Goal: Transaction & Acquisition: Purchase product/service

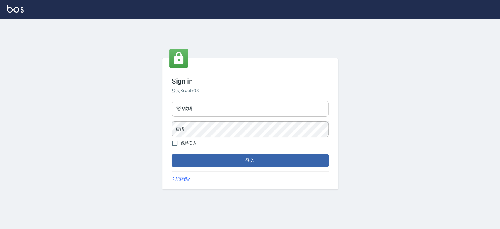
click at [209, 111] on input "電話號碼" at bounding box center [250, 109] width 157 height 16
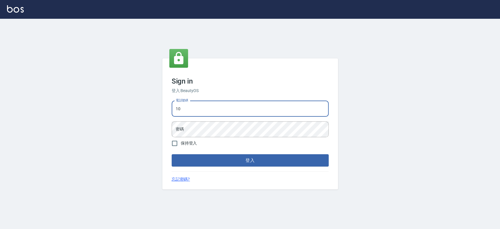
type input "1"
type input "033380575"
click at [172, 154] on button "登入" at bounding box center [250, 160] width 157 height 12
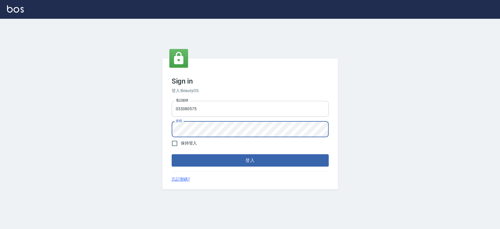
click at [172, 154] on button "登入" at bounding box center [250, 160] width 157 height 12
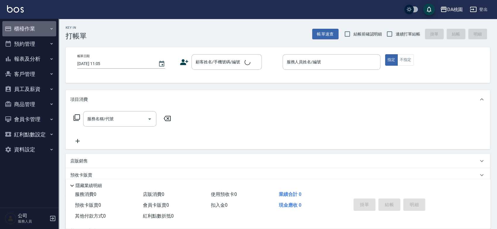
click at [34, 27] on button "櫃檯作業" at bounding box center [29, 28] width 54 height 15
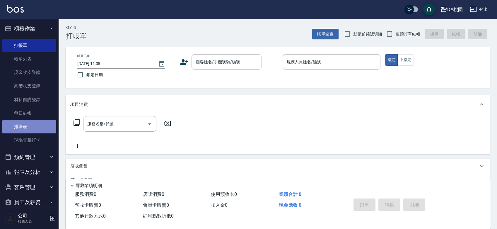
click at [33, 128] on link "排班表" at bounding box center [29, 126] width 54 height 13
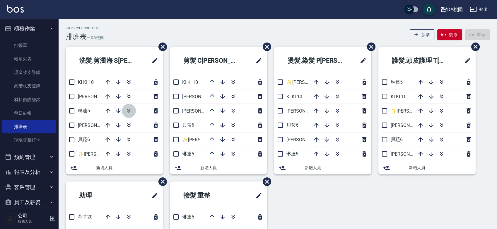
click at [127, 109] on icon "button" at bounding box center [128, 110] width 7 height 7
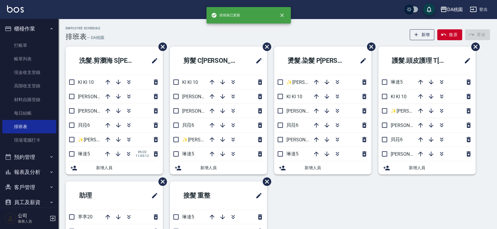
click at [211, 39] on div "Employee Schedule 排班表 — DA桃園 新增 復原 重做" at bounding box center [278, 33] width 425 height 14
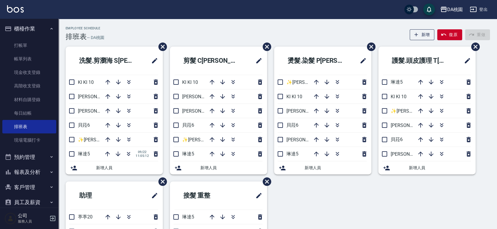
click at [207, 32] on div "Employee Schedule 排班表 — DA桃園 新增 復原 重做" at bounding box center [278, 33] width 425 height 14
click at [127, 124] on icon "button" at bounding box center [128, 125] width 7 height 7
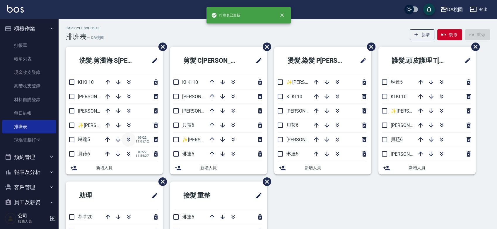
click at [128, 140] on icon "button" at bounding box center [128, 140] width 3 height 2
click at [202, 31] on div "Employee Schedule 排班表 — DA桃園 新增 復原 重做" at bounding box center [278, 33] width 425 height 14
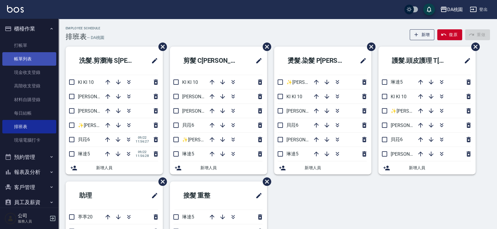
click at [33, 59] on link "帳單列表" at bounding box center [29, 58] width 54 height 13
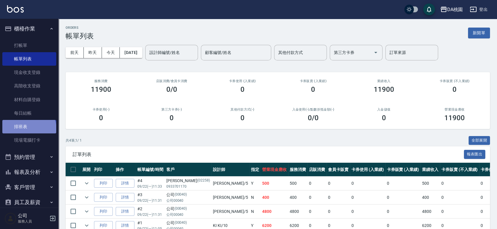
click at [28, 129] on link "排班表" at bounding box center [29, 126] width 54 height 13
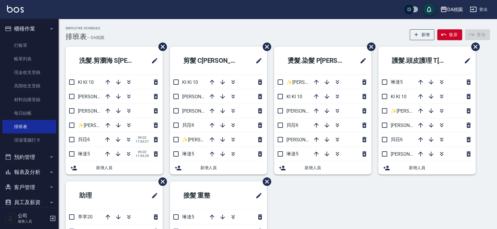
click at [368, 187] on div "洗髮.剪瀏海 S[PERSON_NAME]KI KI 10 [PERSON_NAME]3 [PERSON_NAME]8 ✨[PERSON_NAME][PERS…" at bounding box center [275, 182] width 432 height 270
click at [358, 206] on div "洗髮.剪瀏海 S[PERSON_NAME]KI KI 10 [PERSON_NAME]3 [PERSON_NAME]8 ✨[PERSON_NAME][PERS…" at bounding box center [275, 182] width 432 height 270
click at [323, 199] on div "洗髮.剪瀏海 S[PERSON_NAME]KI KI 10 [PERSON_NAME]3 [PERSON_NAME]8 ✨[PERSON_NAME][PERS…" at bounding box center [275, 182] width 432 height 270
click at [317, 33] on div "Employee Schedule 排班表 — DA桃園 新增 復原 重做" at bounding box center [278, 33] width 425 height 14
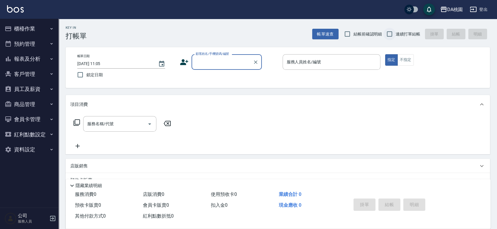
click at [389, 34] on input "連續打單結帳" at bounding box center [390, 34] width 12 height 12
checkbox input "true"
click at [213, 60] on div "顧客姓名/手機號碼/編號 顧客姓名/手機號碼/編號" at bounding box center [227, 62] width 70 height 16
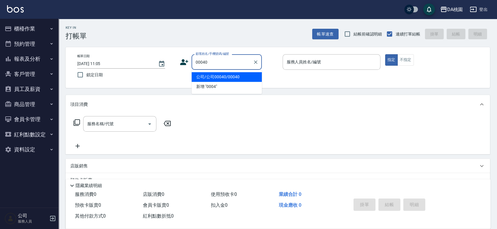
type input "公司/公司00040/00040"
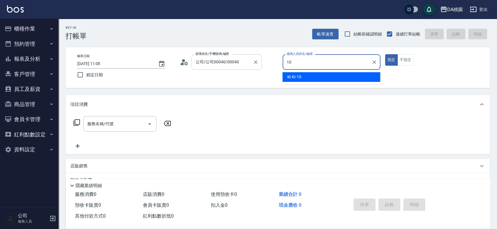
type input "KI KI -10"
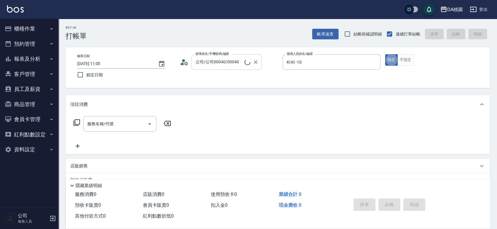
type button "true"
type input "400"
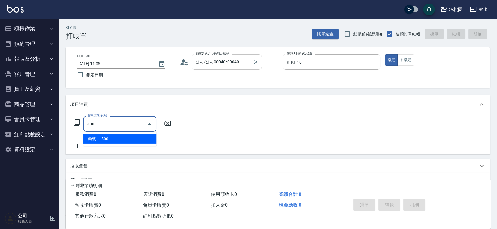
type input "150"
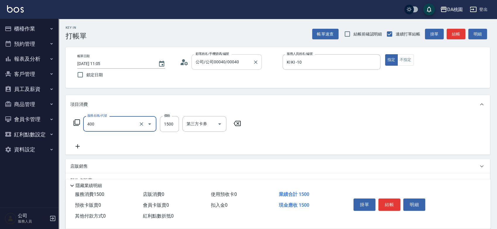
type input "染髮(400)"
type input "1"
type input "0"
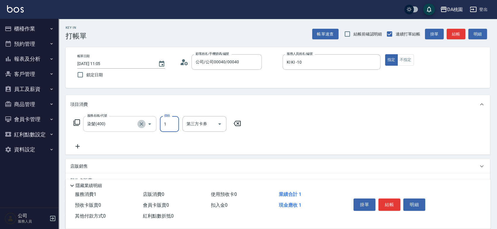
click at [142, 124] on icon "Clear" at bounding box center [142, 124] width 4 height 4
type input "1"
click at [109, 123] on input "服務名稱/代號" at bounding box center [112, 124] width 52 height 10
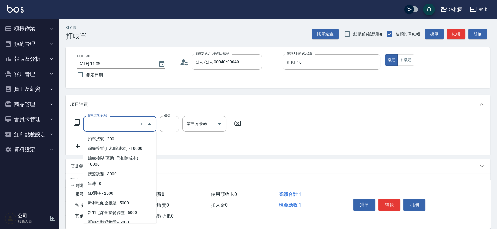
scroll to position [468, 0]
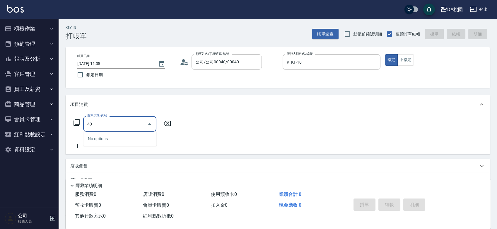
type input "401"
type input "150"
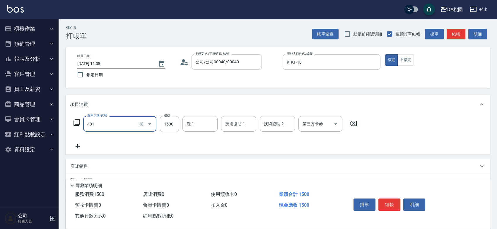
type input "染髮(互助)(401)"
type input "1"
type input "0"
type input "120"
type input "10"
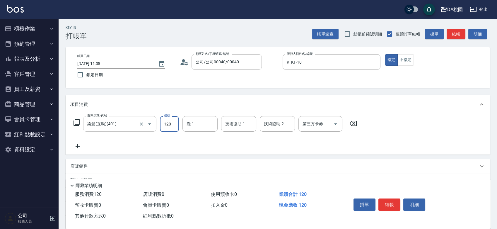
type input "1200"
type input "120"
type input "1200"
type input "cherry-25"
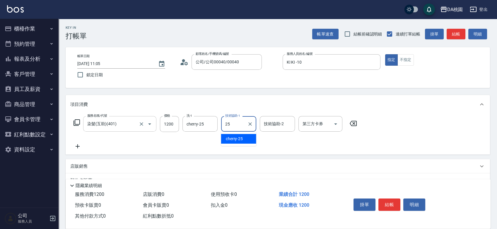
type input "cherry-25"
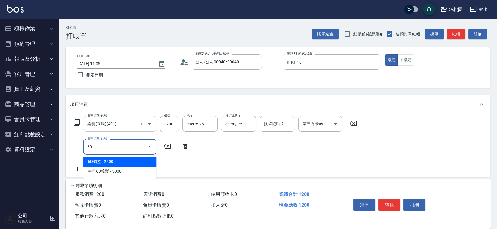
type input "609"
type input "240"
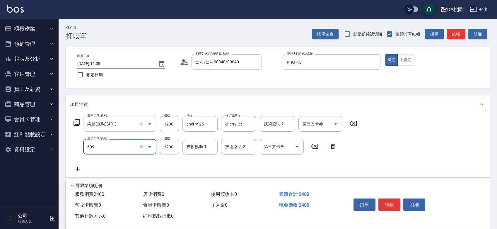
type input "鱗脂質護髮(互助)(609)"
type input "2"
type input "120"
type input "250"
type input "140"
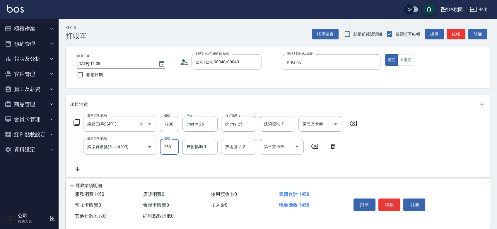
type input "2500"
type input "370"
type input "2500"
type input "cherry-25"
type input "201"
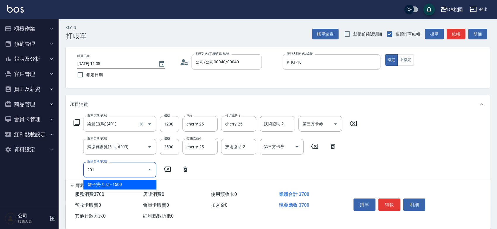
type input "520"
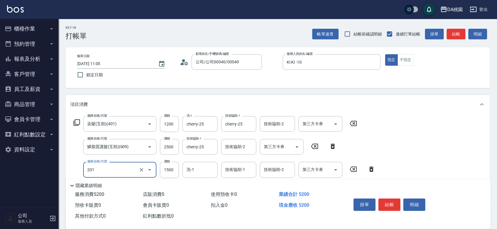
type input "離子燙-互助(201)"
type input "2"
type input "370"
type input "250"
type input "390"
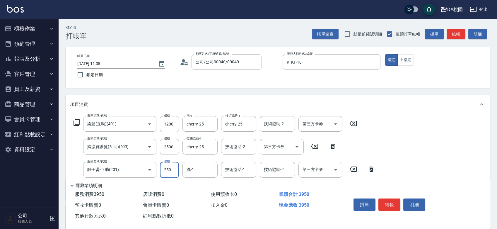
type input "2500"
type input "620"
type input "2500"
type input "cherry-25"
click at [389, 203] on button "結帳" at bounding box center [390, 204] width 22 height 12
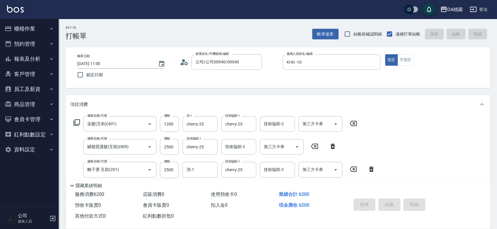
type input "2025/09/22 11:31"
type input "0"
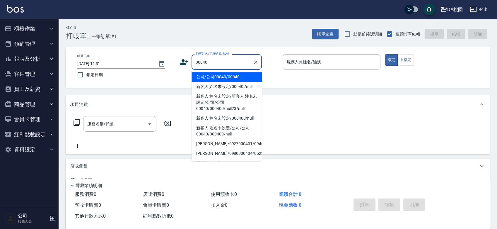
type input "公司/公司00040/00040"
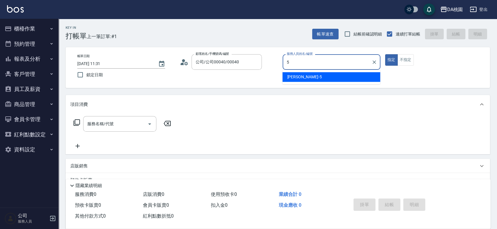
type input "琳達-5"
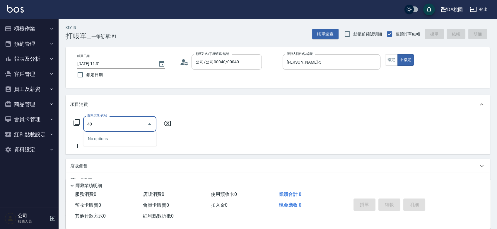
type input "401"
type input "150"
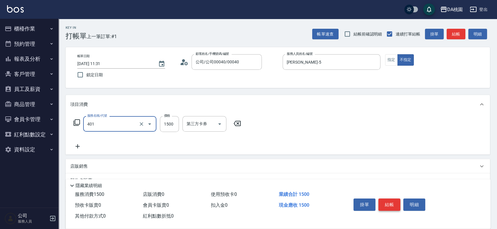
type input "染髮(互助)(401)"
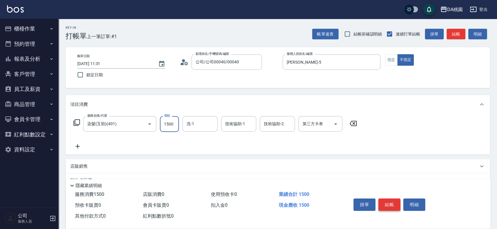
type input "3"
type input "0"
type input "330"
type input "30"
type input "3300"
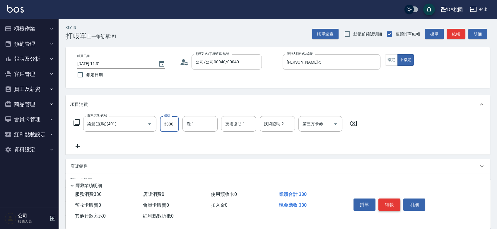
type input "330"
type input "3300"
type input "C C-29"
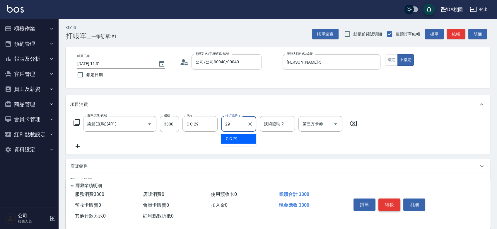
type input "C C-29"
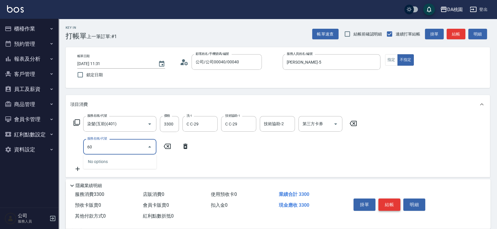
type input "609"
type input "450"
type input "鱗脂質護髮(互助)(609)"
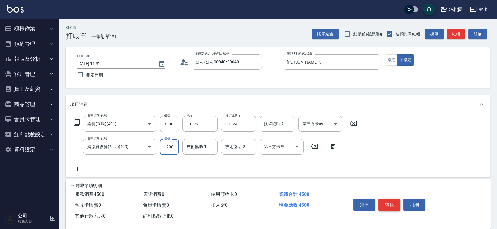
type input "1"
type input "330"
type input "150"
type input "340"
type input "1500"
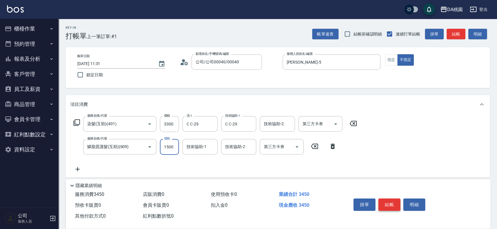
type input "480"
type input "1500"
type input "C C-29"
click at [389, 203] on button "結帳" at bounding box center [390, 204] width 22 height 12
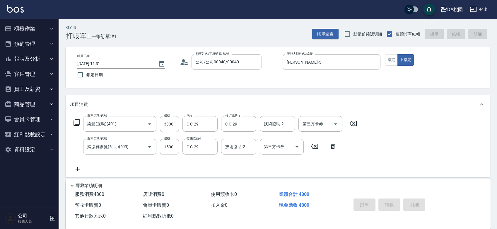
type input "0"
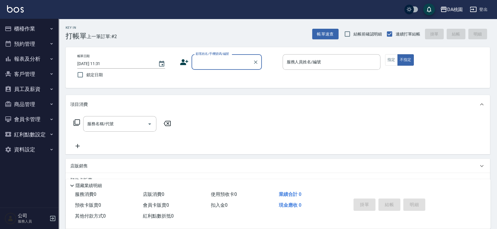
click at [273, 73] on div "帳單日期 2025/09/22 11:31 鎖定日期 顧客姓名/手機號碼/編號 顧客姓名/手機號碼/編號 服務人員姓名/編號 服務人員姓名/編號 指定 不指定" at bounding box center [278, 67] width 410 height 27
click at [279, 92] on div "Key In 打帳單 上一筆訂單:#2 帳單速查 結帳前確認明細 連續打單結帳 掛單 結帳 明細 帳單日期 2025/09/22 11:31 鎖定日期 顧客姓…" at bounding box center [278, 166] width 439 height 294
click at [274, 91] on div "Key In 打帳單 上一筆訂單:#2 帳單速查 結帳前確認明細 連續打單結帳 掛單 結帳 明細 帳單日期 2025/09/22 11:31 鎖定日期 顧客姓…" at bounding box center [278, 166] width 439 height 294
click at [221, 64] on input "顧客姓名/手機號碼/編號" at bounding box center [222, 62] width 56 height 10
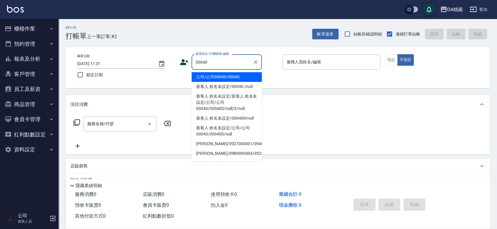
type input "公司/公司00040/00040"
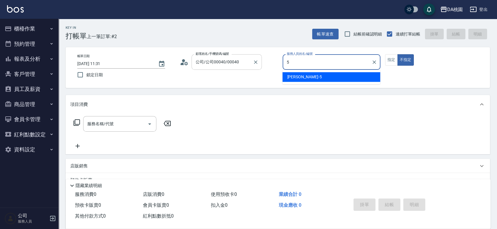
type input "琳達-5"
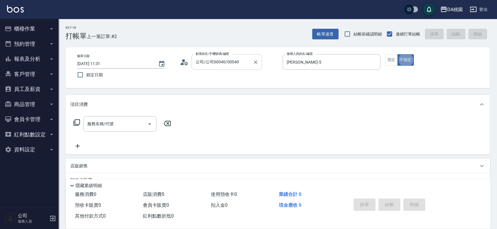
type button "false"
type input "508"
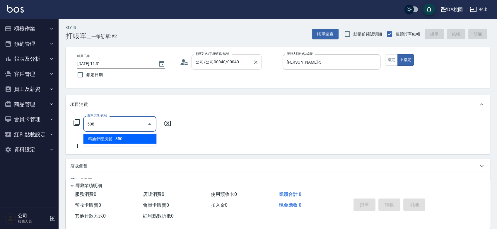
type input "30"
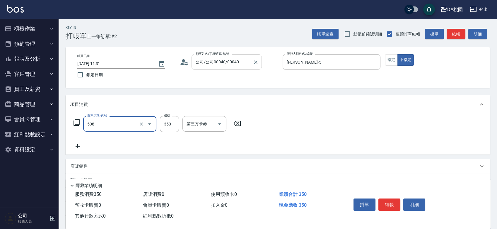
type input "精油舒壓洗髮(508)"
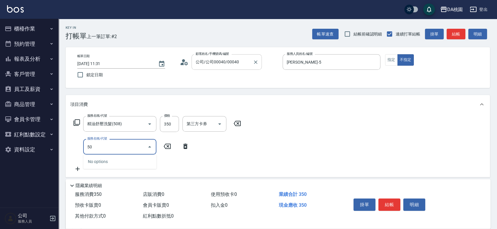
type input "504"
type input "40"
type input "潤絲(互助)(504)"
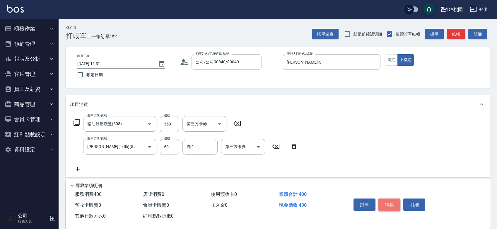
click at [391, 204] on button "結帳" at bounding box center [390, 204] width 22 height 12
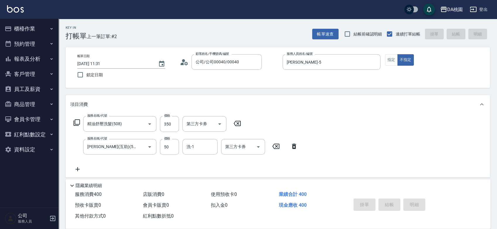
type input "2025/09/22 11:33"
type input "0"
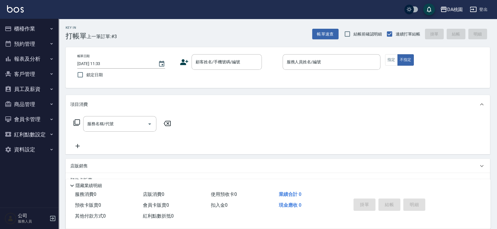
click at [273, 70] on div "帳單日期 2025/09/22 11:33 鎖定日期 顧客姓名/手機號碼/編號 顧客姓名/手機號碼/編號 服務人員姓名/編號 服務人員姓名/編號 指定 不指定" at bounding box center [278, 67] width 410 height 27
click at [219, 60] on input "顧客姓名/手機號碼/編號" at bounding box center [222, 62] width 56 height 10
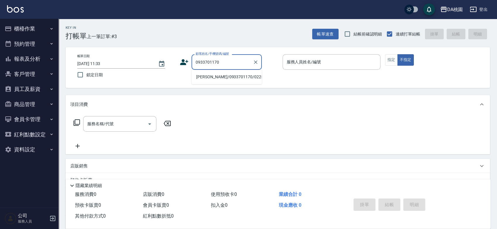
type input "蕭庭緯/0933701170/02258"
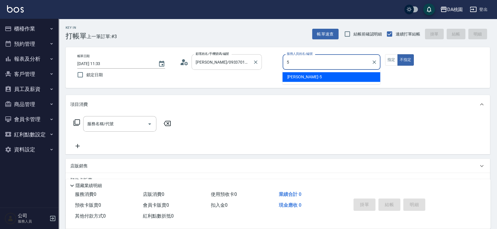
type input "琳達-5"
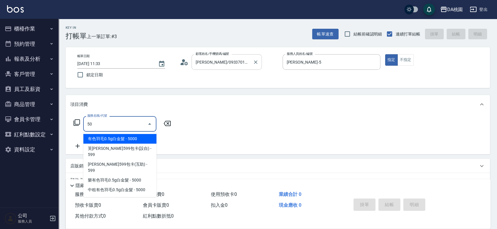
type input "500"
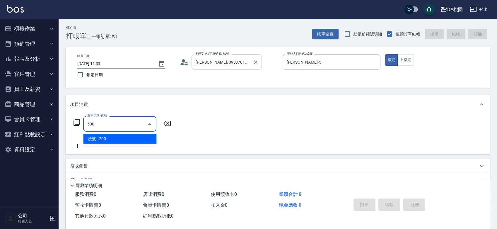
type input "20"
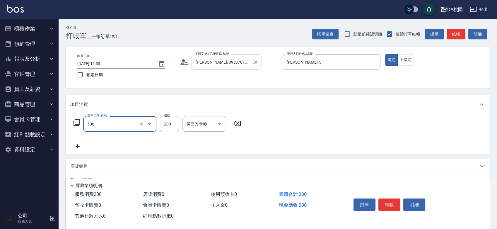
type input "洗髮(500)"
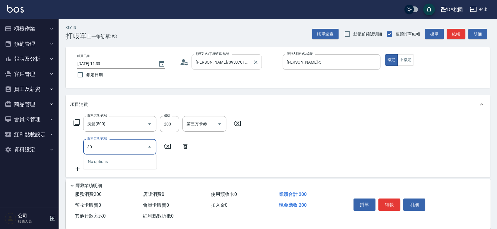
type input "303"
type input "50"
type input "A級剪髮(303)"
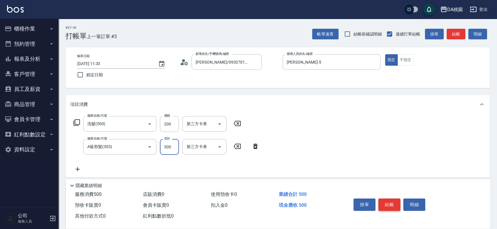
click at [390, 201] on button "結帳" at bounding box center [390, 204] width 22 height 12
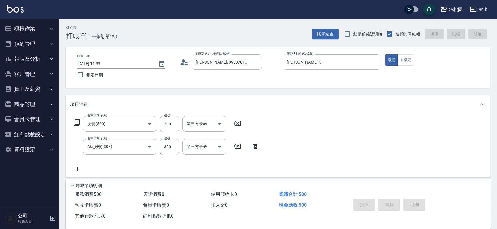
type input "2025/09/22 11:59"
type input "0"
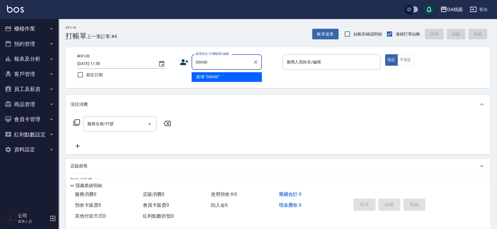
type input "00040"
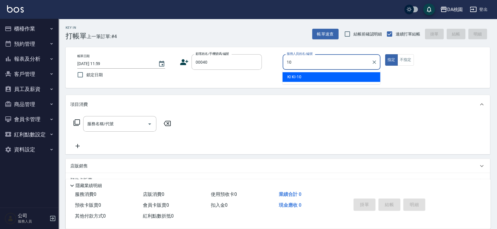
type input "KI KI -10"
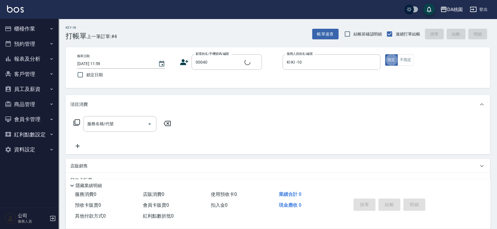
type input "公司/公司00040/00040"
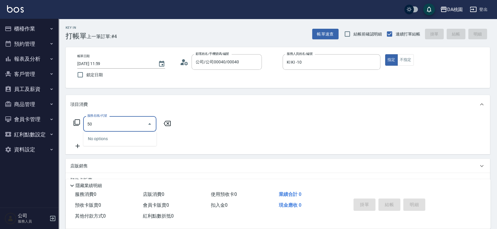
type input "500"
type input "20"
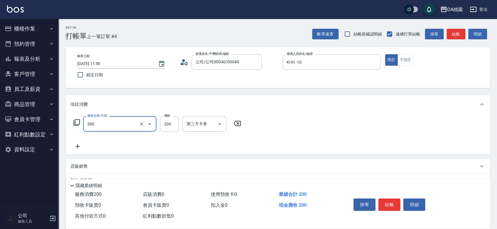
type input "洗髮(500)"
type input "2"
type input "0"
type input "250"
type input "20"
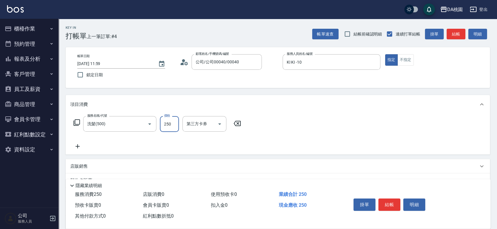
type input "250"
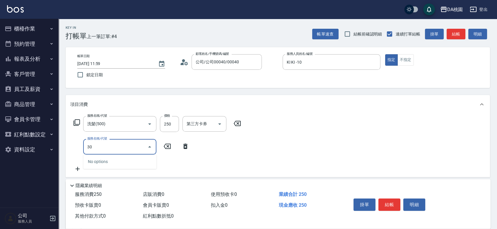
type input "303"
type input "50"
type input "A級剪髮(303)"
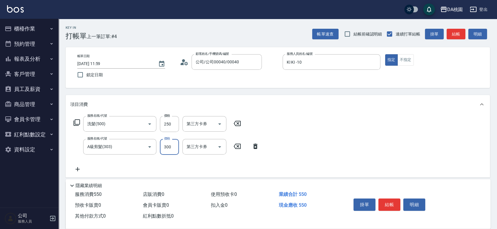
type input "4"
type input "20"
type input "400"
type input "60"
type input "400"
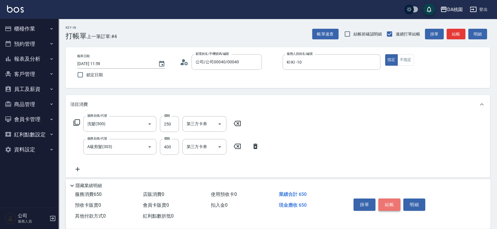
click at [385, 201] on button "結帳" at bounding box center [390, 204] width 22 height 12
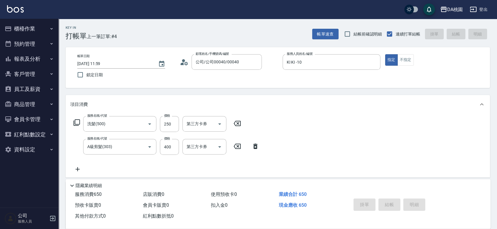
type input "2025/09/22 12:10"
type input "0"
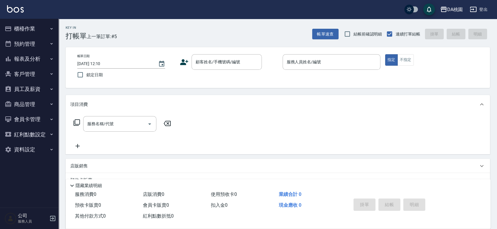
click at [271, 93] on div "Key In 打帳單 上一筆訂單:#5 帳單速查 結帳前確認明細 連續打單結帳 掛單 結帳 明細 帳單日期 2025/09/22 12:10 鎖定日期 顧客姓…" at bounding box center [278, 166] width 439 height 294
click at [270, 80] on div "帳單日期 2025/09/22 12:10 鎖定日期 顧客姓名/手機號碼/編號 顧客姓名/手機號碼/編號 服務人員姓名/編號 服務人員姓名/編號 指定 不指定" at bounding box center [278, 67] width 410 height 27
click at [276, 87] on div "帳單日期 2025/09/22 12:10 鎖定日期 顧客姓名/手機號碼/編號 顧客姓名/手機號碼/編號 服務人員姓名/編號 服務人員姓名/編號 指定 不指定" at bounding box center [278, 67] width 425 height 41
click at [223, 61] on input "顧客姓名/手機號碼/編號" at bounding box center [222, 62] width 56 height 10
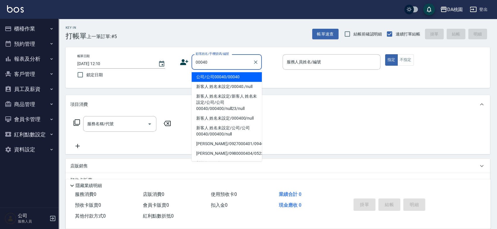
type input "公司/公司00040/00040"
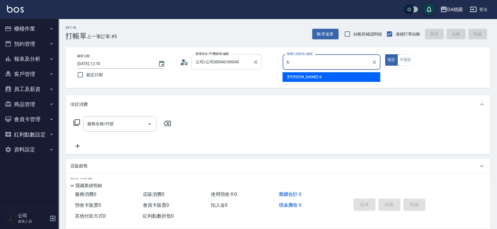
type input "貝菈-6"
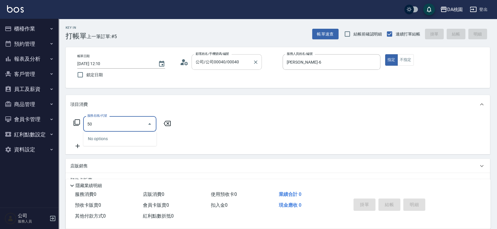
type input "508"
type input "30"
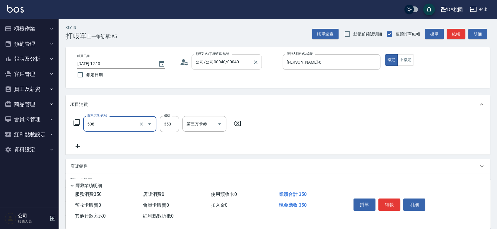
type input "精油舒壓洗髮(508)"
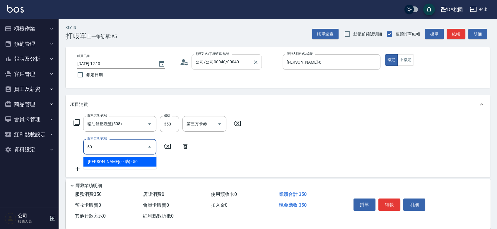
type input "504"
type input "40"
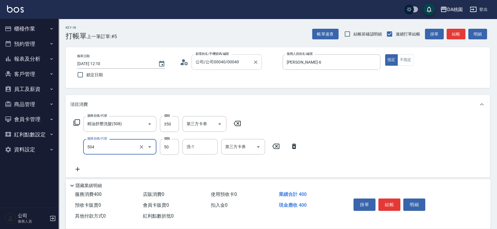
type input "潤絲(互助)(504)"
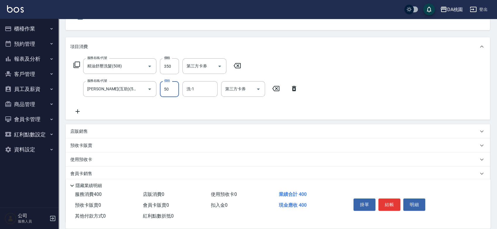
scroll to position [65, 0]
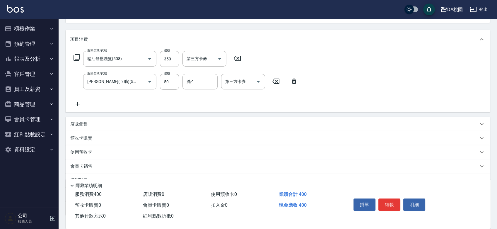
click at [276, 81] on icon at bounding box center [275, 81] width 7 height 5
type input "30"
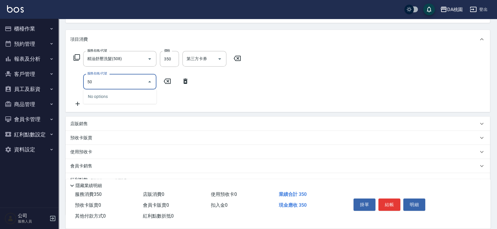
type input "502"
type input "40"
type input "精油-快速修護髮(502)"
click at [156, 121] on div "店販銷售" at bounding box center [274, 124] width 408 height 6
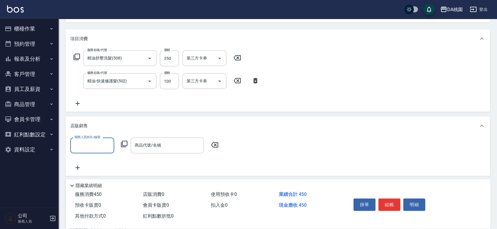
scroll to position [98, 0]
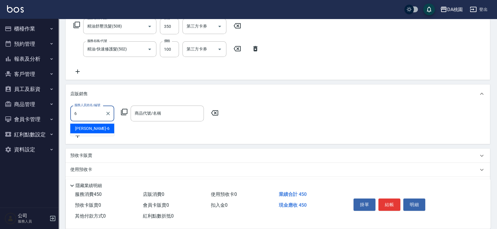
type input "貝菈-6"
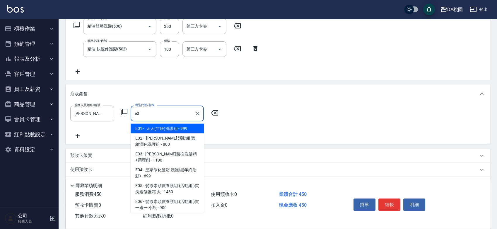
type input "e"
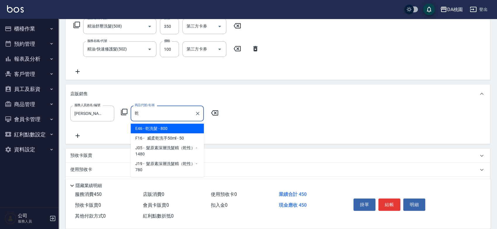
type input "乾洗髮"
type input "120"
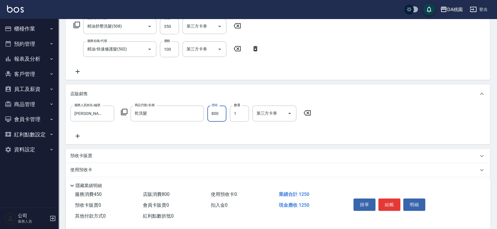
type input "7"
type input "40"
type input "70"
type input "50"
type input "700"
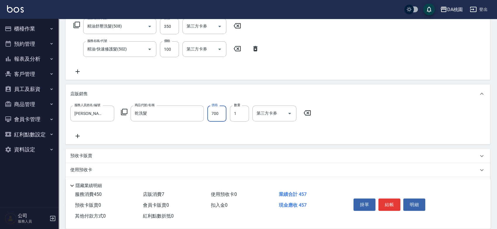
type input "110"
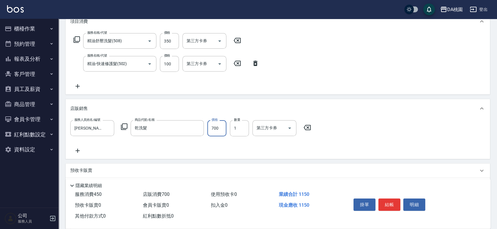
scroll to position [0, 0]
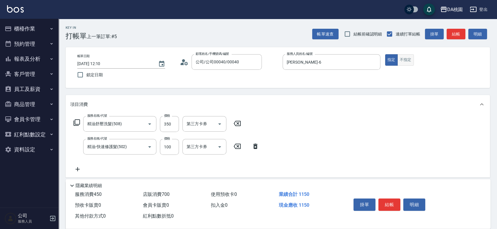
type input "700"
click at [408, 61] on button "不指定" at bounding box center [406, 59] width 16 height 11
click at [394, 203] on button "結帳" at bounding box center [390, 204] width 22 height 12
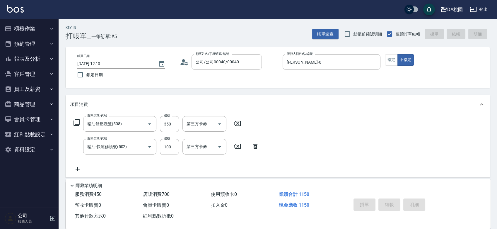
type input "2025/09/22 12:33"
type input "0"
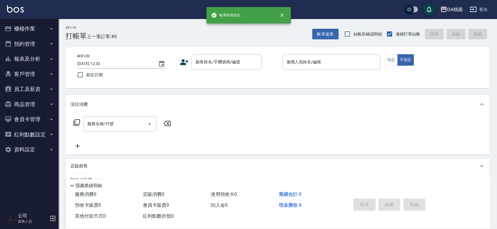
click at [243, 93] on div "Key In 打帳單 上一筆訂單:#6 帳單速查 結帳前確認明細 連續打單結帳 掛單 結帳 明細 帳單日期 2025/09/22 12:33 鎖定日期 顧客姓…" at bounding box center [278, 166] width 439 height 294
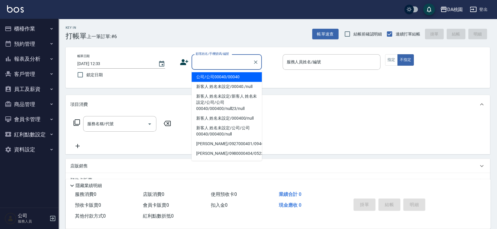
click at [229, 59] on input "顧客姓名/手機號碼/編號" at bounding box center [222, 62] width 56 height 10
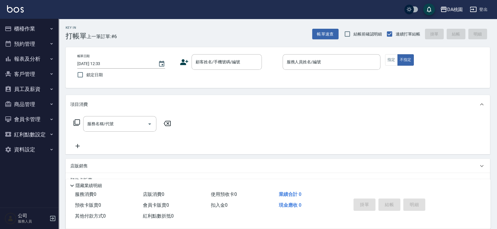
click at [264, 93] on div "Key In 打帳單 上一筆訂單:#6 帳單速查 結帳前確認明細 連續打單結帳 掛單 結帳 明細 帳單日期 2025/09/22 12:33 鎖定日期 顧客姓…" at bounding box center [278, 166] width 439 height 294
click at [227, 63] on input "顧客姓名/手機號碼/編號" at bounding box center [222, 62] width 56 height 10
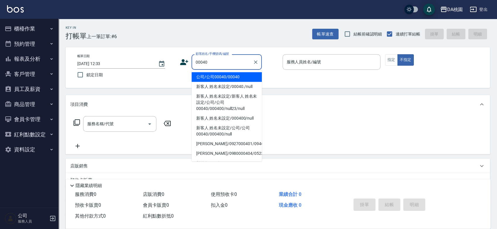
type input "公司/公司00040/00040"
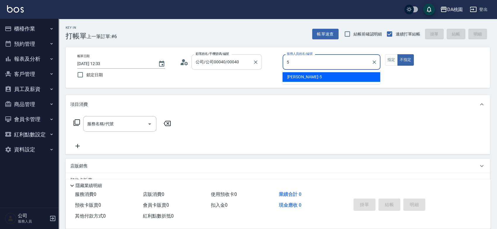
type input "琳達-5"
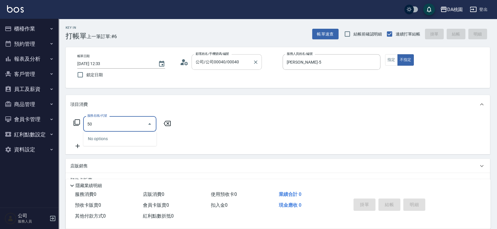
type input "508"
type input "30"
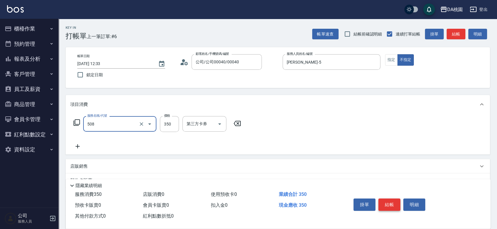
type input "精油舒壓洗髮(508)"
click at [389, 202] on button "結帳" at bounding box center [390, 204] width 22 height 12
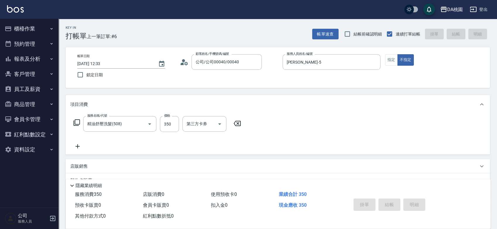
type input "0"
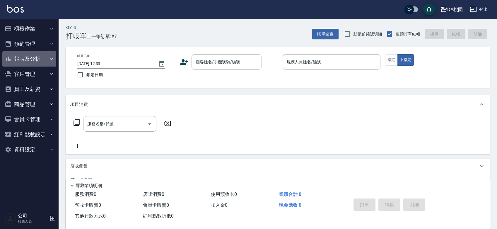
click at [28, 54] on button "報表及分析" at bounding box center [29, 58] width 54 height 15
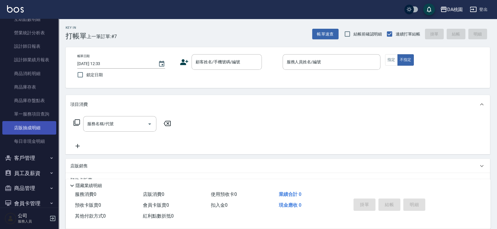
scroll to position [151, 0]
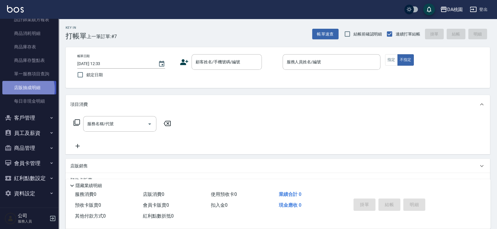
click at [24, 89] on link "店販抽成明細" at bounding box center [29, 87] width 54 height 13
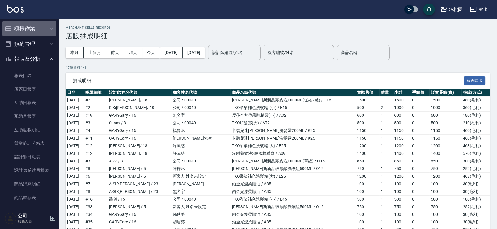
click at [31, 26] on button "櫃檯作業" at bounding box center [29, 28] width 54 height 15
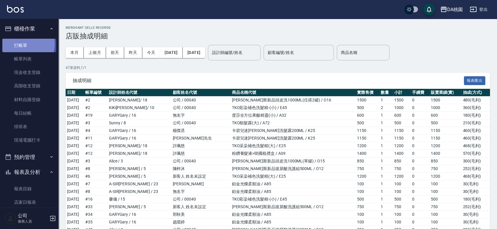
click at [22, 44] on link "打帳單" at bounding box center [29, 45] width 54 height 13
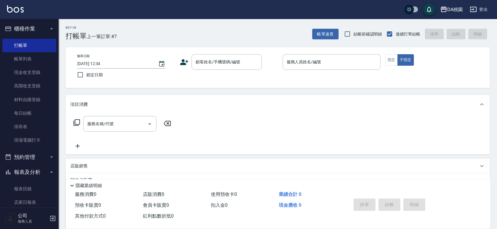
click at [259, 88] on div "Key In 打帳單 上一筆訂單:#7 帳單速查 結帳前確認明細 連續打單結帳 掛單 結帳 明細 帳單日期 2025/09/22 12:34 鎖定日期 顧客姓…" at bounding box center [278, 166] width 439 height 294
click at [275, 90] on div "Key In 打帳單 上一筆訂單:#7 帳單速查 結帳前確認明細 連續打單結帳 掛單 結帳 明細 帳單日期 2025/09/22 12:34 鎖定日期 顧客姓…" at bounding box center [278, 166] width 439 height 294
